Goal: Check status: Check status

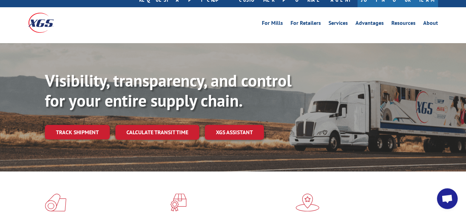
scroll to position [35, 0]
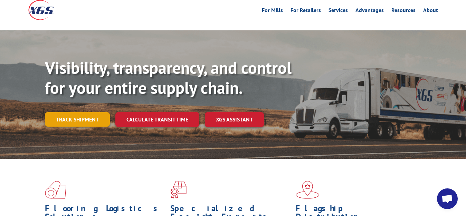
click at [84, 112] on link "Track shipment" at bounding box center [77, 119] width 65 height 15
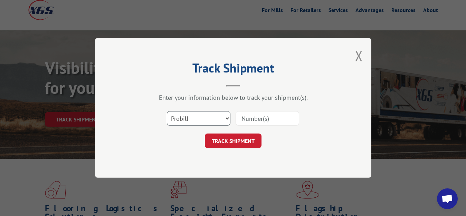
click at [167, 112] on select "Select category... Probill BOL PO" at bounding box center [199, 119] width 64 height 15
select select "bol"
click option "BOL" at bounding box center [0, 0] width 0 height 0
click at [248, 117] on input at bounding box center [268, 119] width 64 height 15
click at [283, 119] on input at bounding box center [268, 119] width 64 height 15
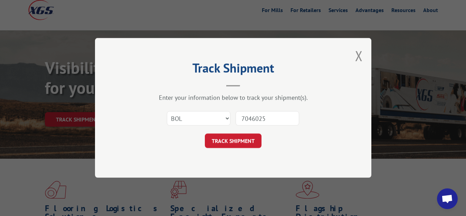
type input "7046025"
click button "TRACK SHIPMENT" at bounding box center [233, 141] width 57 height 15
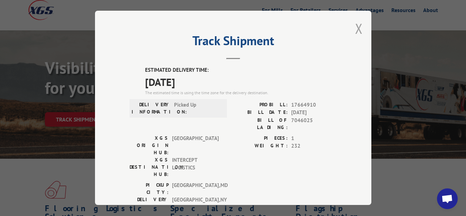
click at [355, 27] on button "Close modal" at bounding box center [359, 28] width 8 height 18
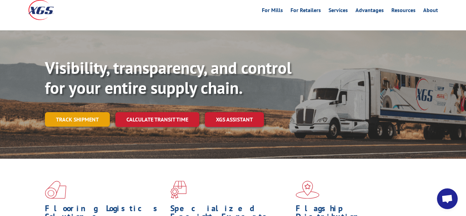
click at [57, 112] on link "Track shipment" at bounding box center [77, 119] width 65 height 15
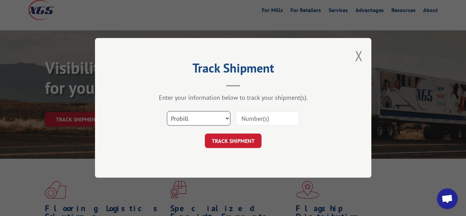
click at [167, 112] on select "Select category... Probill BOL PO" at bounding box center [199, 119] width 64 height 15
select select "bol"
click option "BOL" at bounding box center [0, 0] width 0 height 0
drag, startPoint x: 240, startPoint y: 122, endPoint x: 253, endPoint y: 79, distance: 44.6
click at [241, 119] on input at bounding box center [268, 119] width 64 height 15
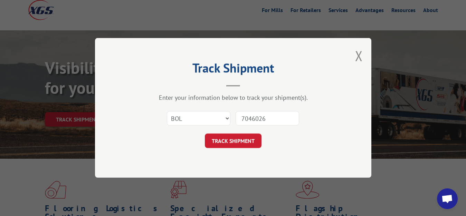
type input "7046026"
click button "TRACK SHIPMENT" at bounding box center [233, 141] width 57 height 15
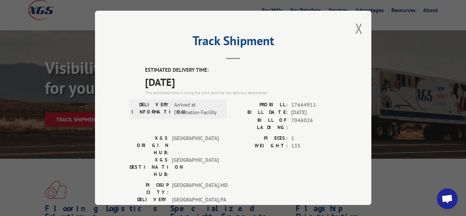
drag, startPoint x: 352, startPoint y: 24, endPoint x: 351, endPoint y: 33, distance: 9.1
click at [355, 30] on button "Close modal" at bounding box center [359, 28] width 8 height 18
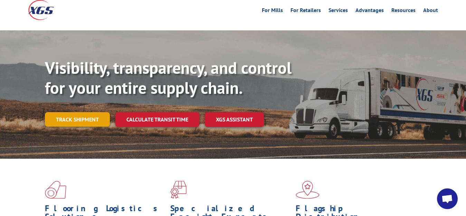
click at [73, 112] on link "Track shipment" at bounding box center [77, 119] width 65 height 15
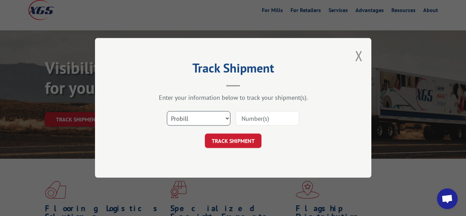
click at [167, 112] on select "Select category... Probill BOL PO" at bounding box center [199, 119] width 64 height 15
select select "bol"
click option "BOL" at bounding box center [0, 0] width 0 height 0
drag, startPoint x: 249, startPoint y: 118, endPoint x: 251, endPoint y: 85, distance: 33.6
click at [249, 116] on input at bounding box center [268, 119] width 64 height 15
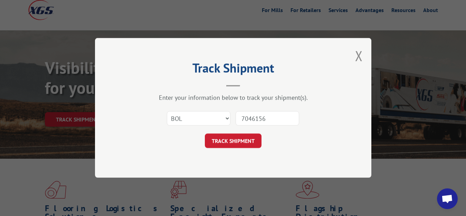
type input "7046156"
click button "TRACK SHIPMENT" at bounding box center [233, 141] width 57 height 15
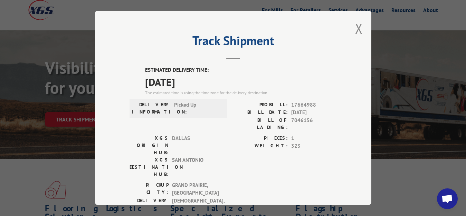
drag, startPoint x: 351, startPoint y: 26, endPoint x: 231, endPoint y: 105, distance: 143.2
click at [349, 30] on div "Track Shipment ESTIMATED DELIVERY TIME: [DATE] The estimated time is using the …" at bounding box center [233, 108] width 276 height 194
click at [355, 28] on button "Close modal" at bounding box center [359, 28] width 8 height 18
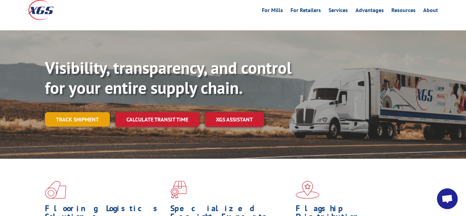
click at [59, 112] on link "Track shipment" at bounding box center [77, 119] width 65 height 15
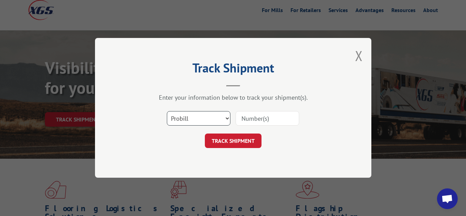
click at [167, 112] on select "Select category... Probill BOL PO" at bounding box center [199, 119] width 64 height 15
select select "bol"
click option "BOL" at bounding box center [0, 0] width 0 height 0
drag, startPoint x: 241, startPoint y: 123, endPoint x: 252, endPoint y: 85, distance: 39.2
click at [241, 121] on input at bounding box center [268, 119] width 64 height 15
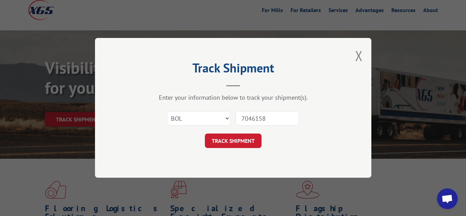
type input "7046158"
click button "TRACK SHIPMENT" at bounding box center [233, 141] width 57 height 15
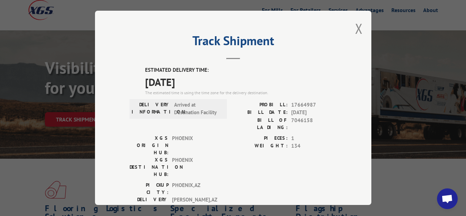
drag, startPoint x: 354, startPoint y: 25, endPoint x: 241, endPoint y: 91, distance: 130.6
click at [355, 26] on button "Close modal" at bounding box center [359, 28] width 8 height 18
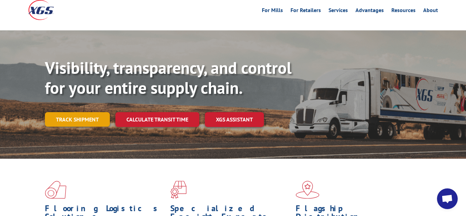
click at [90, 112] on link "Track shipment" at bounding box center [77, 119] width 65 height 15
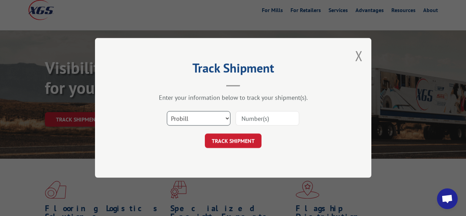
click at [167, 112] on select "Select category... Probill BOL PO" at bounding box center [199, 119] width 64 height 15
select select "bol"
click option "BOL" at bounding box center [0, 0] width 0 height 0
drag, startPoint x: 251, startPoint y: 118, endPoint x: 252, endPoint y: 94, distance: 24.5
click at [251, 115] on input at bounding box center [268, 119] width 64 height 15
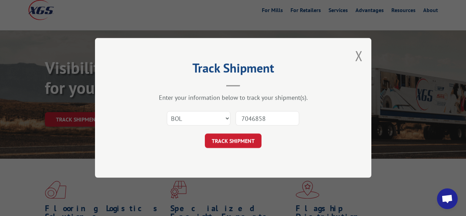
type input "7046858"
click button "TRACK SHIPMENT" at bounding box center [233, 141] width 57 height 15
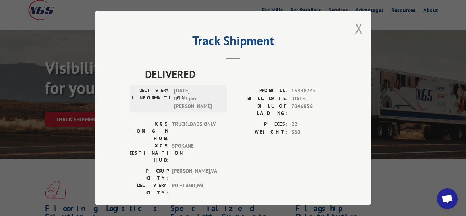
click at [355, 30] on button "Close modal" at bounding box center [359, 28] width 8 height 18
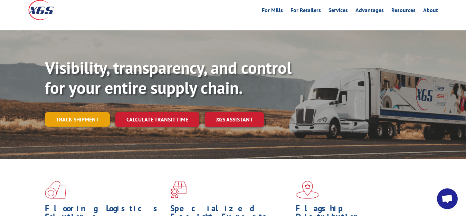
click at [67, 112] on link "Track shipment" at bounding box center [77, 119] width 65 height 15
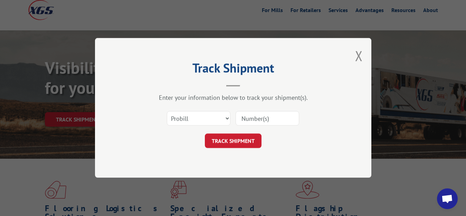
click at [198, 111] on div "Select category... Probill BOL PO" at bounding box center [198, 119] width 63 height 16
click at [167, 112] on select "Select category... Probill BOL PO" at bounding box center [199, 119] width 64 height 15
select select "bol"
click option "BOL" at bounding box center [0, 0] width 0 height 0
drag, startPoint x: 246, startPoint y: 122, endPoint x: 260, endPoint y: 80, distance: 44.1
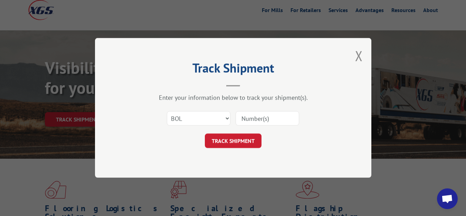
click at [246, 122] on input at bounding box center [268, 119] width 64 height 15
type input "7046859"
click button "TRACK SHIPMENT" at bounding box center [233, 141] width 57 height 15
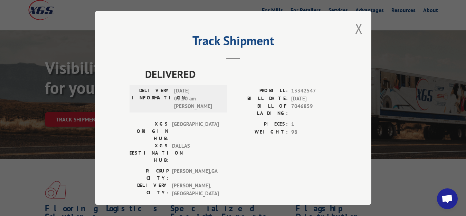
drag, startPoint x: 352, startPoint y: 27, endPoint x: 303, endPoint y: 55, distance: 56.0
click at [355, 28] on button "Close modal" at bounding box center [359, 28] width 8 height 18
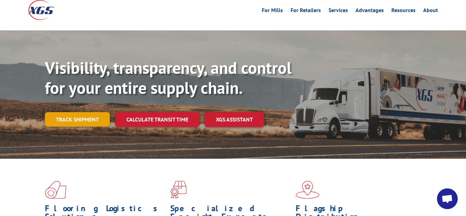
click at [83, 112] on link "Track shipment" at bounding box center [77, 119] width 65 height 15
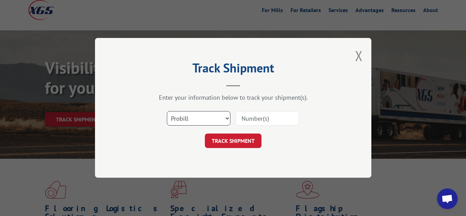
click at [167, 112] on select "Select category... Probill BOL PO" at bounding box center [199, 119] width 64 height 15
select select "bol"
click option "BOL" at bounding box center [0, 0] width 0 height 0
click at [242, 117] on input at bounding box center [268, 119] width 64 height 15
type input "7046857"
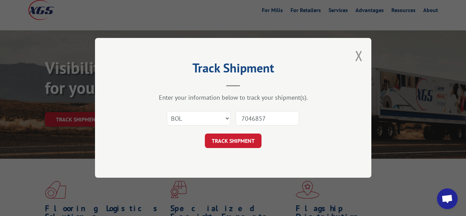
click button "TRACK SHIPMENT" at bounding box center [233, 141] width 57 height 15
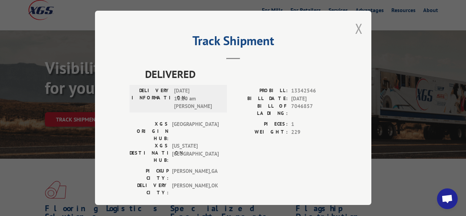
click at [355, 28] on button "Close modal" at bounding box center [359, 28] width 8 height 18
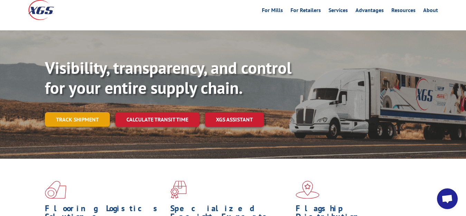
click at [59, 112] on link "Track shipment" at bounding box center [77, 119] width 65 height 15
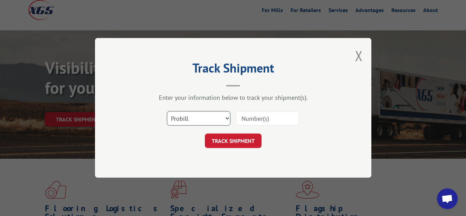
click at [167, 112] on select "Select category... Probill BOL PO" at bounding box center [199, 119] width 64 height 15
select select "bol"
click option "BOL" at bounding box center [0, 0] width 0 height 0
drag, startPoint x: 249, startPoint y: 116, endPoint x: 253, endPoint y: 80, distance: 35.7
click at [250, 112] on input at bounding box center [268, 119] width 64 height 15
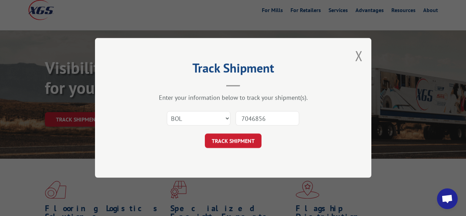
type input "7046856"
click button "TRACK SHIPMENT" at bounding box center [233, 141] width 57 height 15
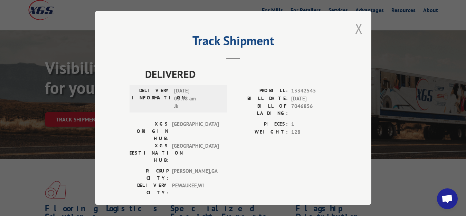
click at [355, 27] on button "Close modal" at bounding box center [359, 28] width 8 height 18
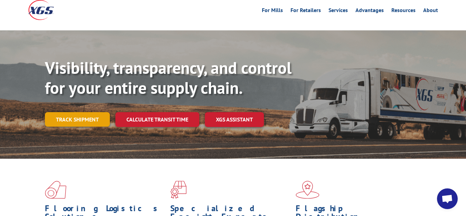
click at [85, 112] on link "Track shipment" at bounding box center [77, 119] width 65 height 15
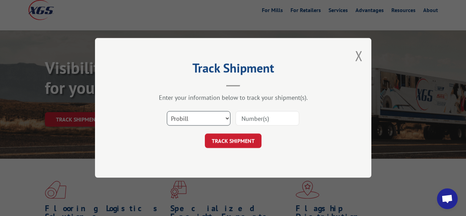
click at [167, 112] on select "Select category... Probill BOL PO" at bounding box center [199, 119] width 64 height 15
select select "bol"
click option "BOL" at bounding box center [0, 0] width 0 height 0
drag, startPoint x: 248, startPoint y: 115, endPoint x: 258, endPoint y: 82, distance: 34.6
click at [248, 114] on input at bounding box center [268, 119] width 64 height 15
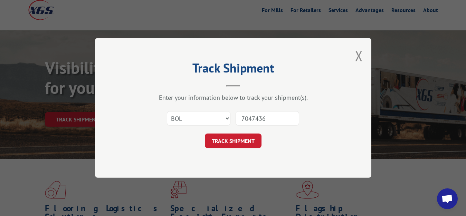
type input "7047436"
click button "TRACK SHIPMENT" at bounding box center [233, 141] width 57 height 15
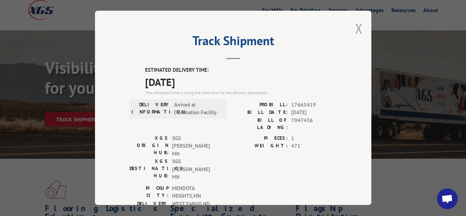
click at [355, 26] on button "Close modal" at bounding box center [359, 28] width 8 height 18
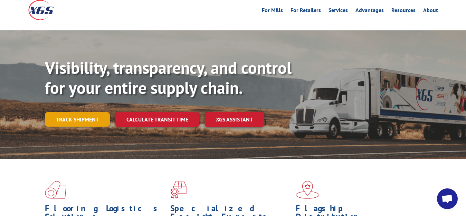
click at [87, 112] on link "Track shipment" at bounding box center [77, 119] width 65 height 15
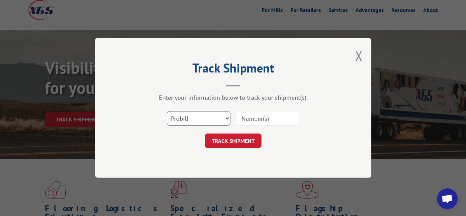
click at [167, 112] on select "Select category... Probill BOL PO" at bounding box center [199, 119] width 64 height 15
select select "bol"
click option "BOL" at bounding box center [0, 0] width 0 height 0
drag, startPoint x: 246, startPoint y: 119, endPoint x: 258, endPoint y: 78, distance: 42.5
click at [246, 118] on input at bounding box center [268, 119] width 64 height 15
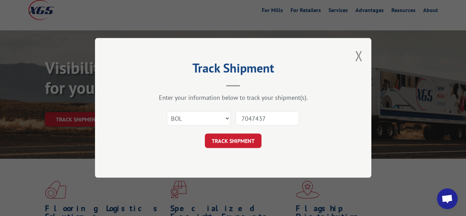
type input "7047437"
click button "TRACK SHIPMENT" at bounding box center [233, 141] width 57 height 15
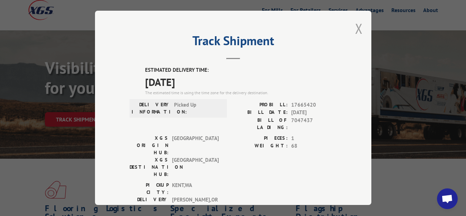
click at [355, 28] on button "Close modal" at bounding box center [359, 28] width 8 height 18
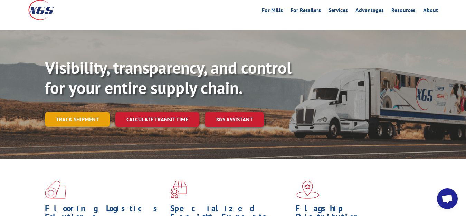
click at [66, 112] on link "Track shipment" at bounding box center [77, 119] width 65 height 15
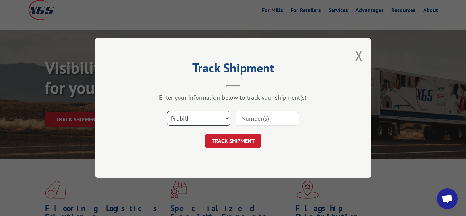
click at [167, 112] on select "Select category... Probill BOL PO" at bounding box center [199, 119] width 64 height 15
select select "bol"
click option "BOL" at bounding box center [0, 0] width 0 height 0
drag, startPoint x: 243, startPoint y: 122, endPoint x: 257, endPoint y: 97, distance: 28.6
click at [244, 121] on input at bounding box center [268, 119] width 64 height 15
